Goal: Transaction & Acquisition: Purchase product/service

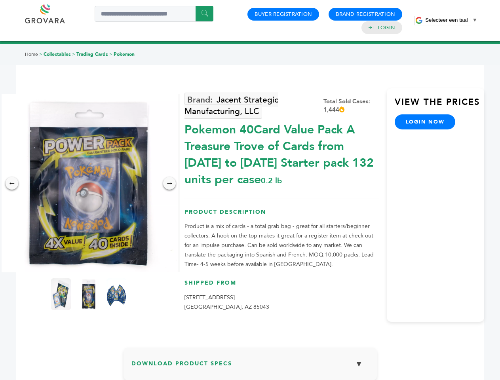
click at [451, 20] on span "Selecteer een taal" at bounding box center [446, 20] width 42 height 6
click at [89, 183] on img at bounding box center [89, 183] width 178 height 178
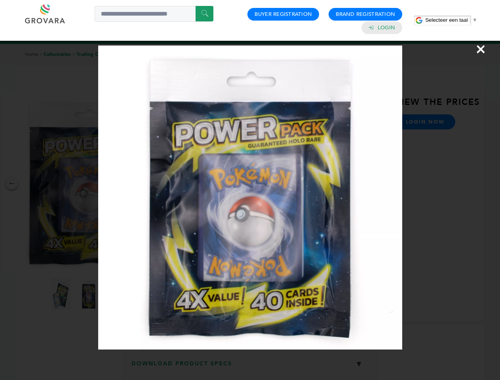
click at [12, 183] on div "×" at bounding box center [250, 190] width 500 height 380
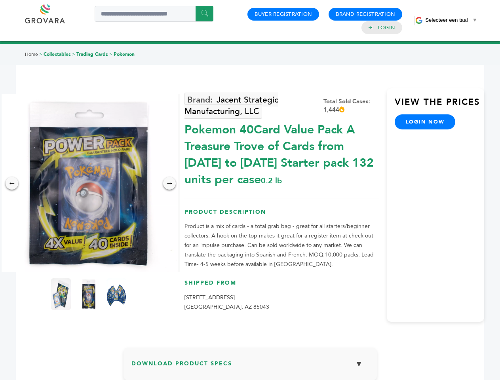
click at [169, 183] on div "→" at bounding box center [169, 183] width 13 height 13
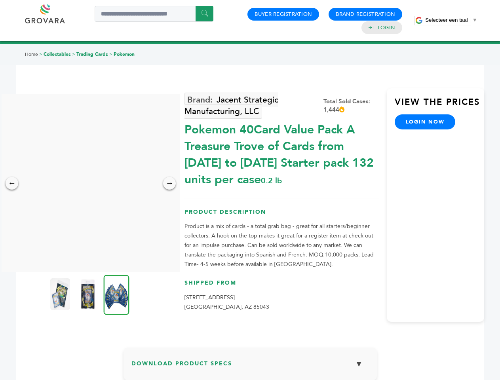
click at [61, 294] on img at bounding box center [60, 294] width 20 height 32
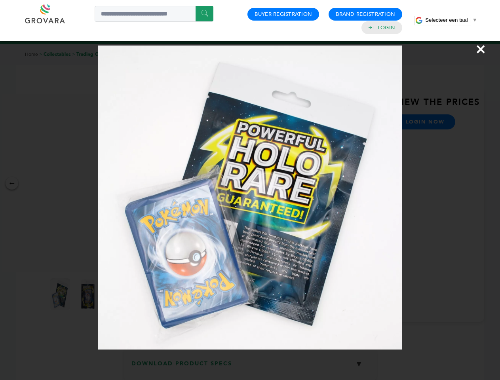
click at [89, 294] on div "×" at bounding box center [250, 190] width 500 height 380
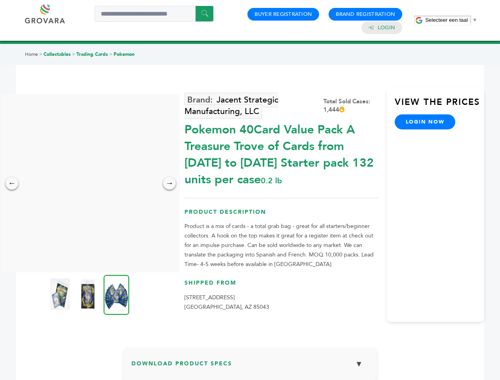
click at [116, 294] on img at bounding box center [117, 295] width 26 height 40
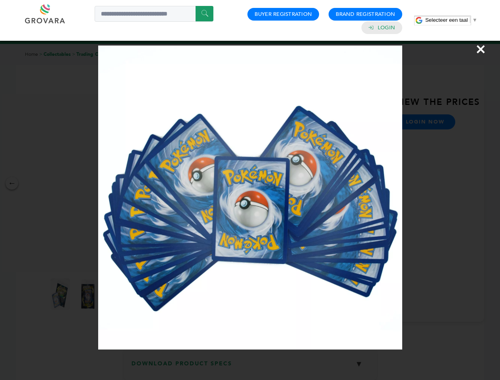
click at [250, 367] on div "×" at bounding box center [250, 190] width 500 height 380
